Goal: Find specific page/section: Find specific page/section

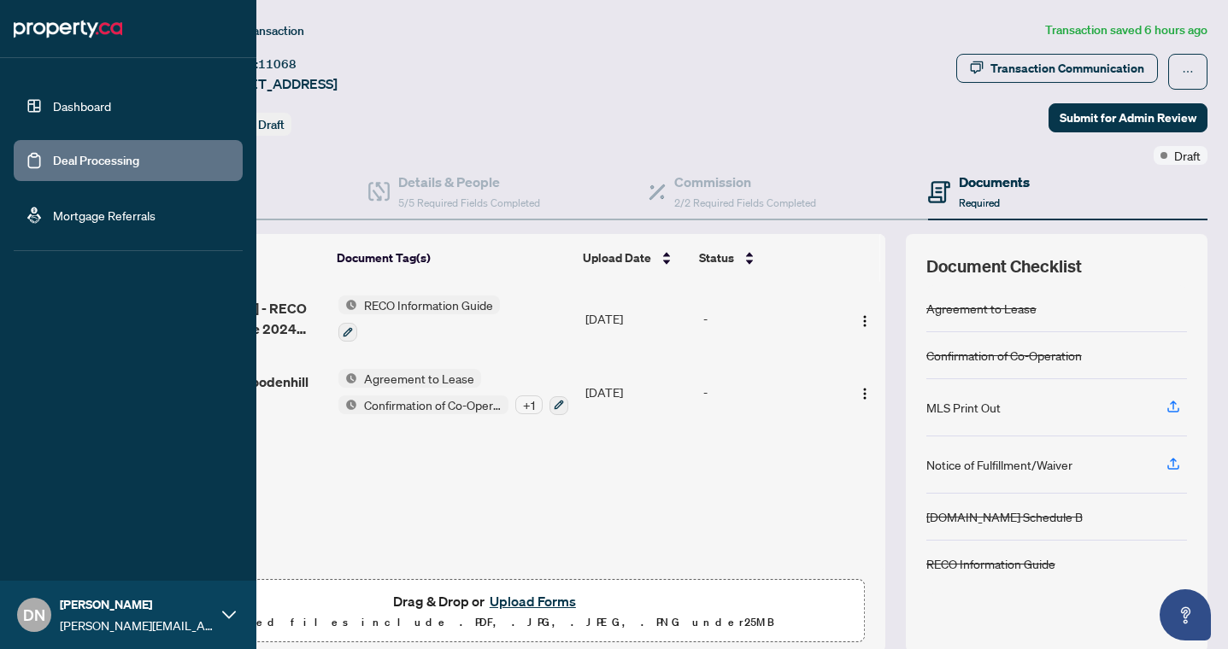
click at [53, 161] on link "Deal Processing" at bounding box center [96, 160] width 86 height 15
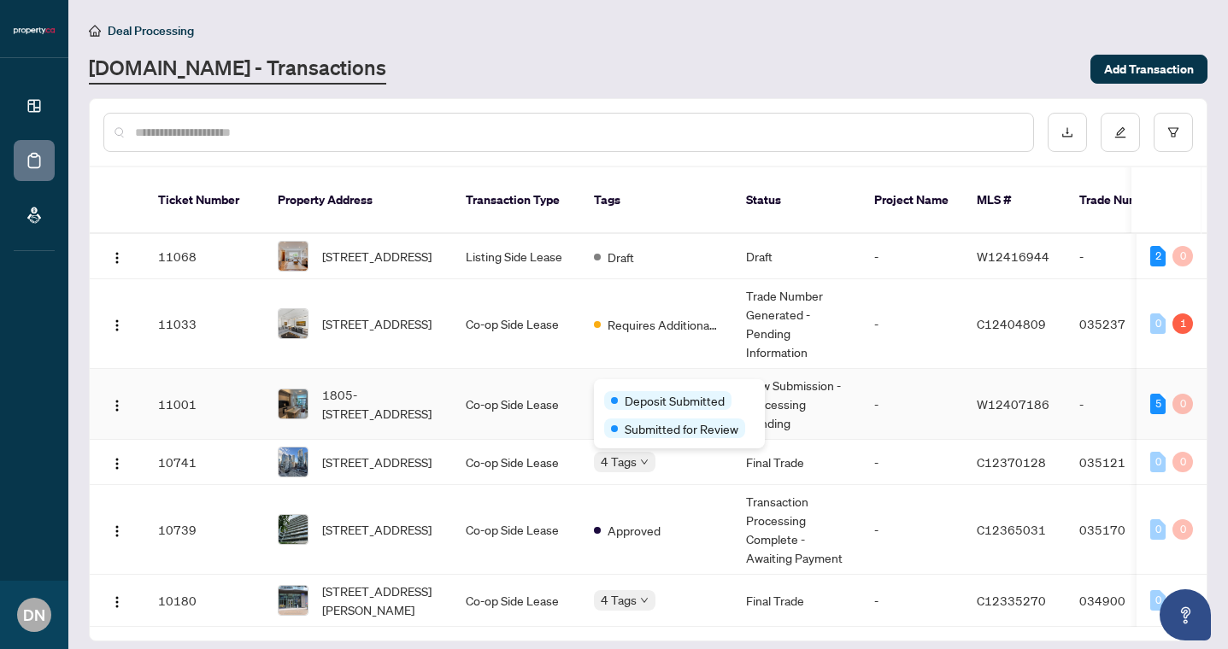
click at [609, 386] on div "Deposit Submitted Submitted for Review" at bounding box center [679, 413] width 171 height 69
click at [352, 314] on span "[STREET_ADDRESS]" at bounding box center [376, 323] width 109 height 19
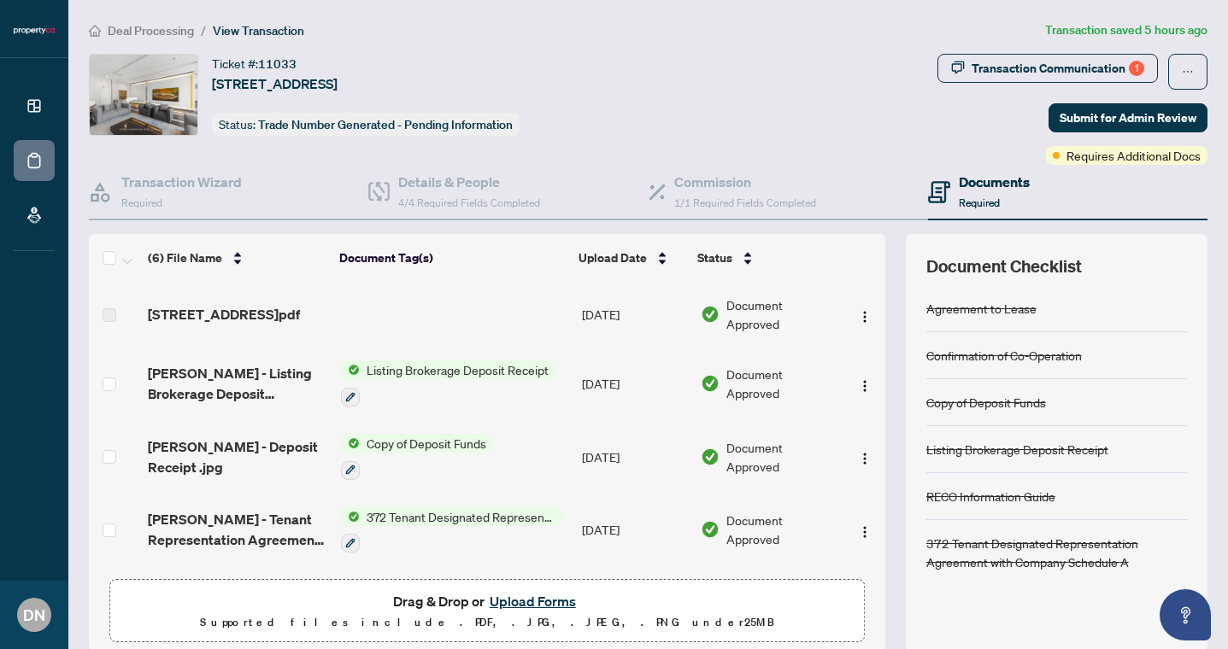
scroll to position [145, 0]
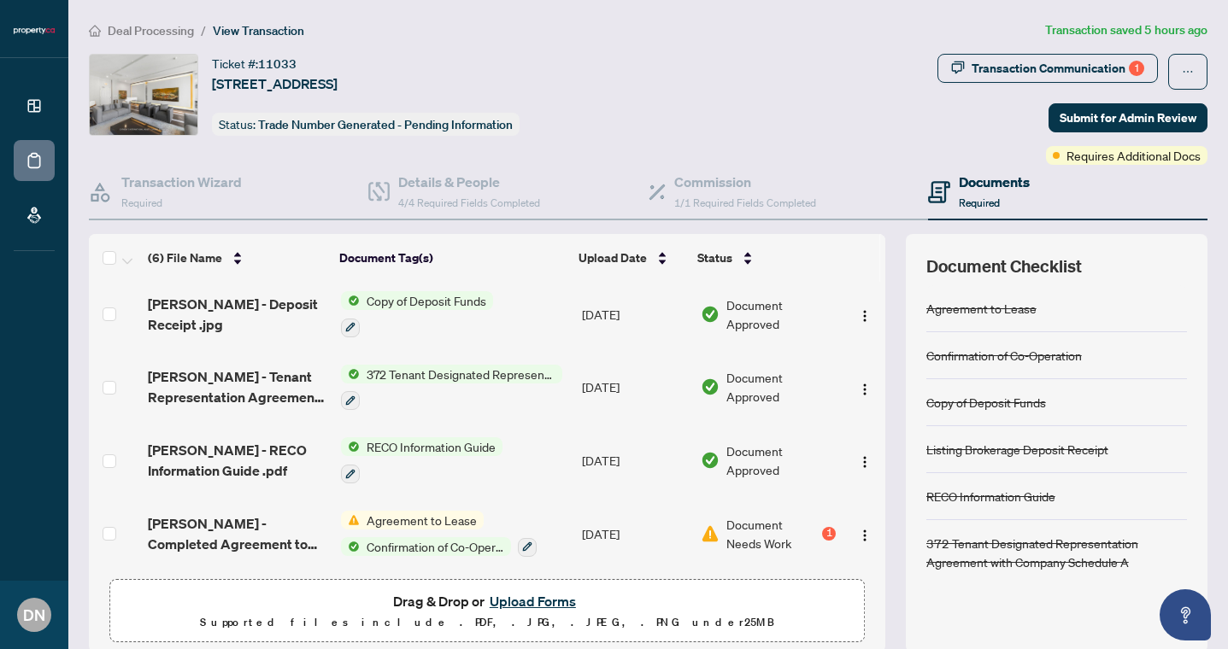
click at [441, 513] on span "Agreement to Lease" at bounding box center [422, 520] width 124 height 19
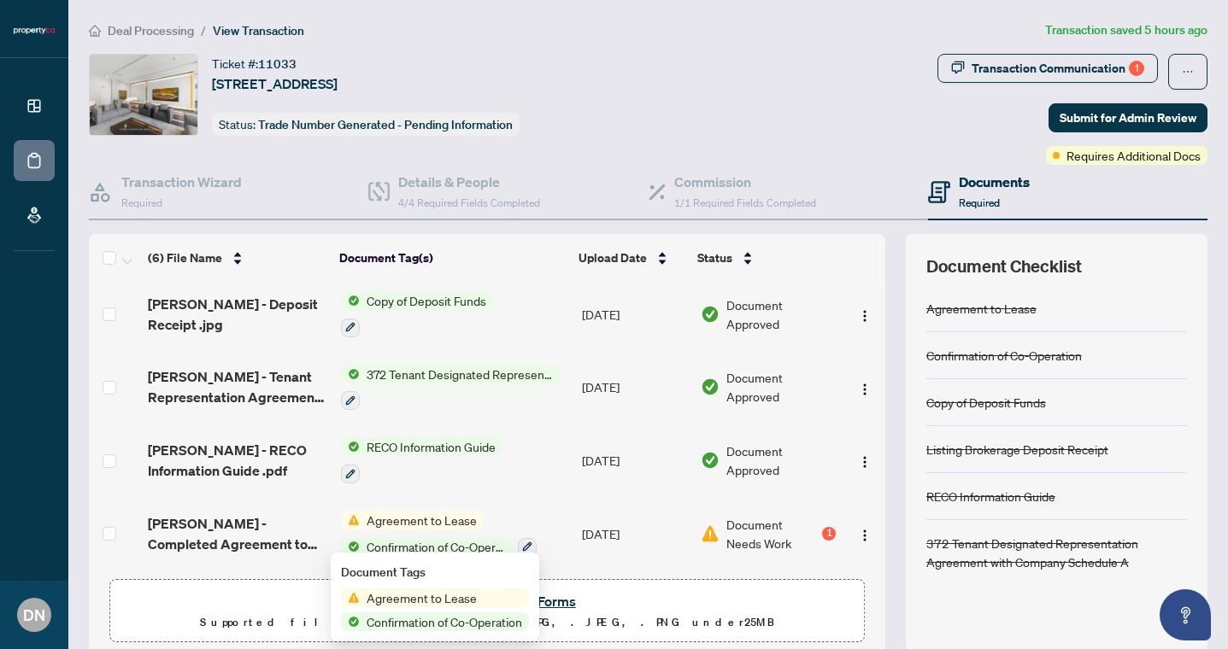
click at [439, 601] on span "Agreement to Lease" at bounding box center [422, 598] width 124 height 19
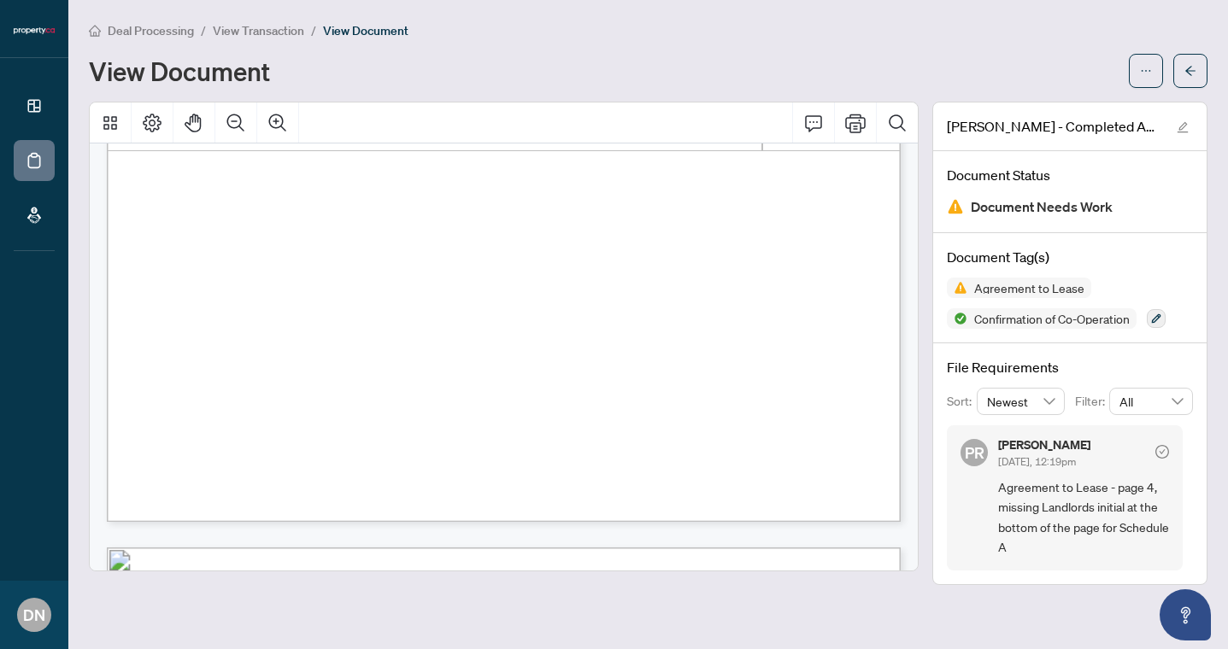
scroll to position [3848, 0]
